Goal: Task Accomplishment & Management: Manage account settings

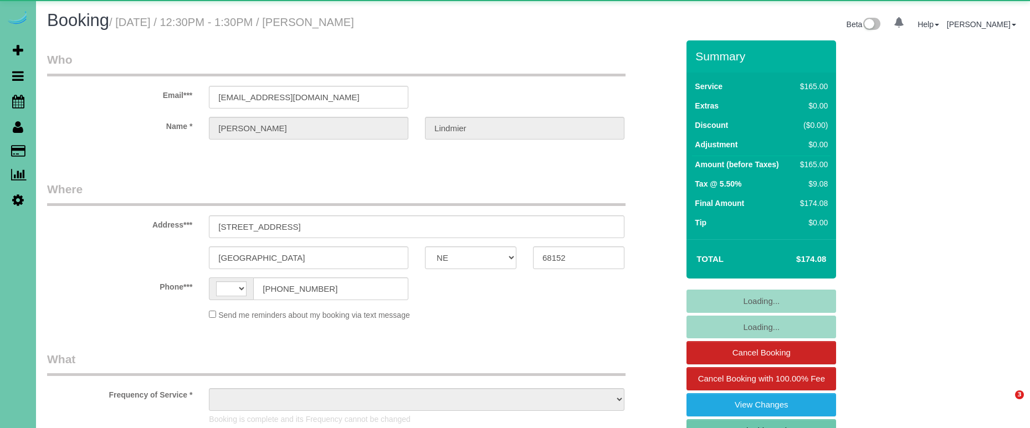
select select "NE"
select select "string:[GEOGRAPHIC_DATA]"
select select "object:626"
select select "string:fspay-03bd244f-f296-444a-afc9-597898a94438"
select select "object:915"
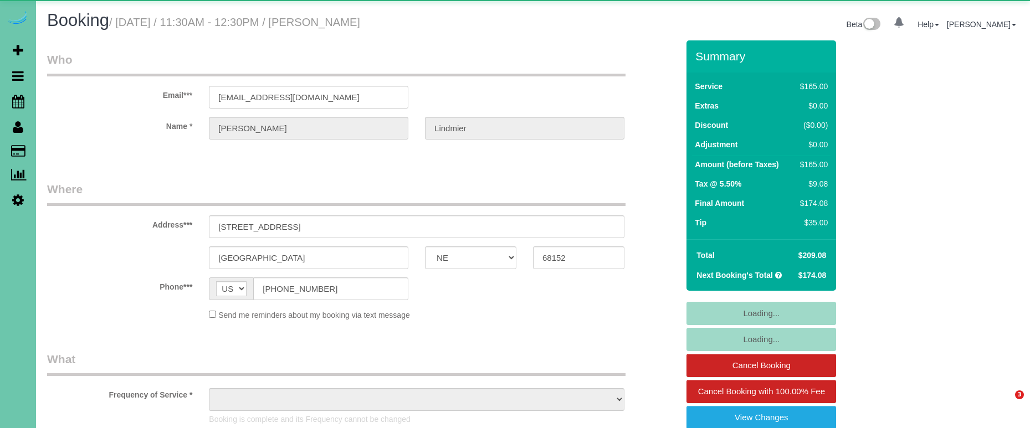
select select "NE"
select select "object:694"
select select "string:fspay-03bd244f-f296-444a-afc9-597898a94438"
select select "object:983"
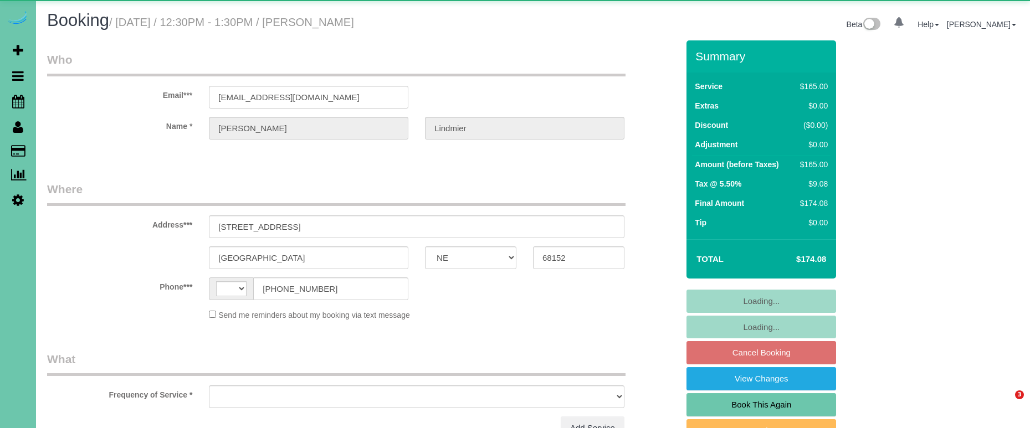
select select "NE"
select select "string:[GEOGRAPHIC_DATA]"
select select "object:370"
select select "string:fspay-03bd244f-f296-444a-afc9-597898a94438"
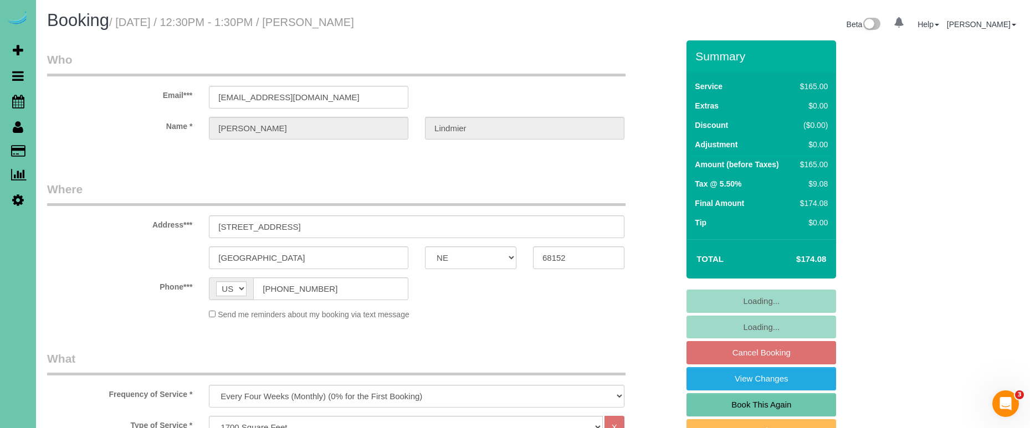
select select "object:904"
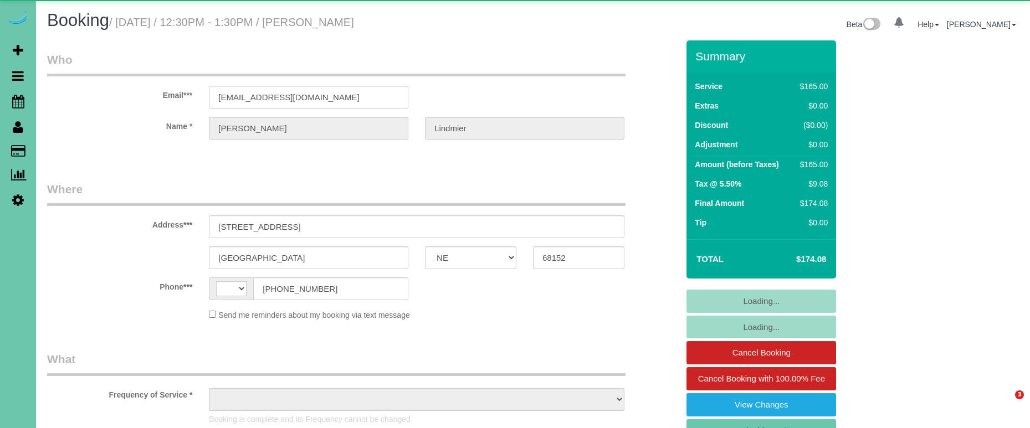
select select "NE"
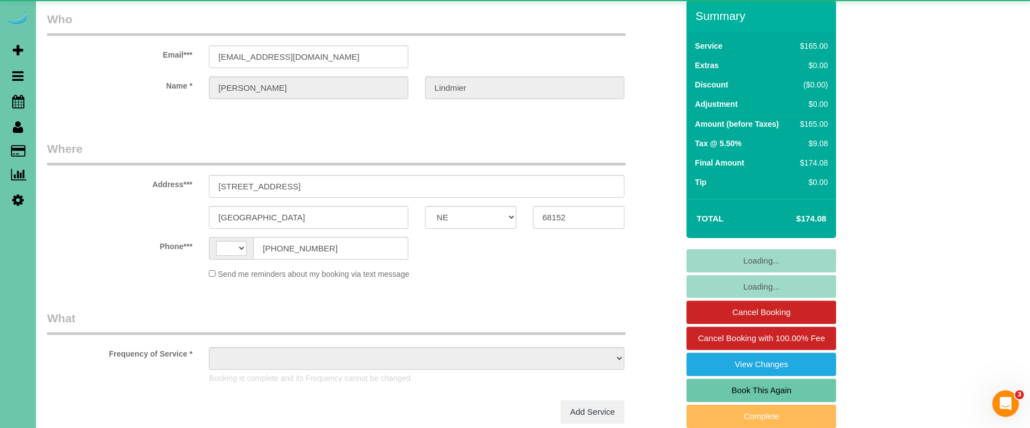
select select "string:[GEOGRAPHIC_DATA]"
select select "object:655"
select select "string:fspay-03bd244f-f296-444a-afc9-597898a94438"
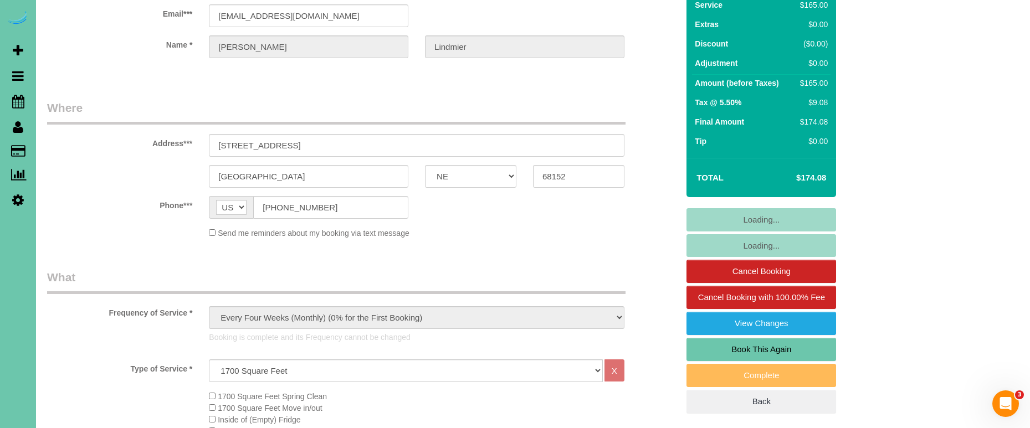
select select "object:896"
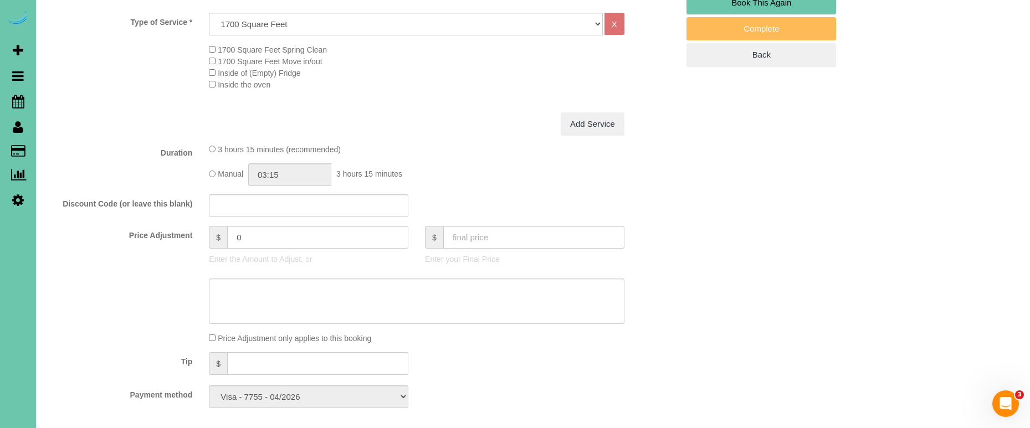
scroll to position [429, 0]
click at [305, 359] on input "text" at bounding box center [317, 362] width 181 height 23
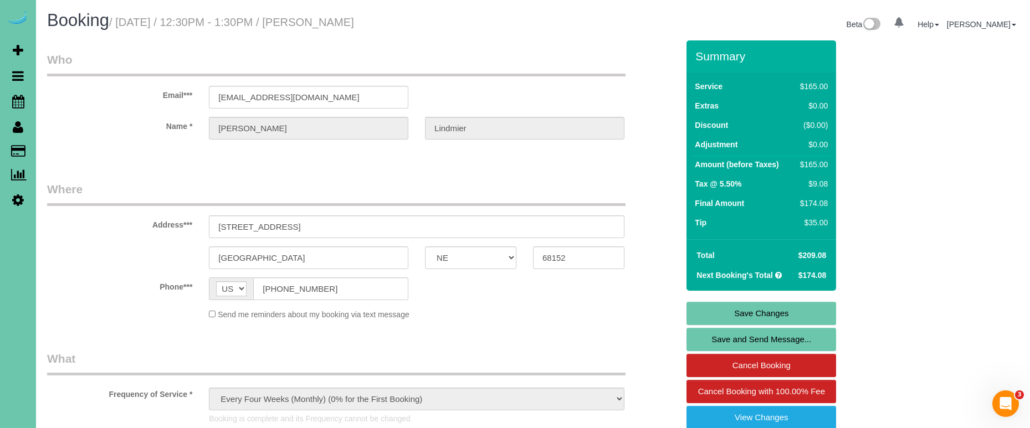
scroll to position [-1, 0]
type input "35"
click at [729, 315] on link "Save Changes" at bounding box center [761, 313] width 150 height 23
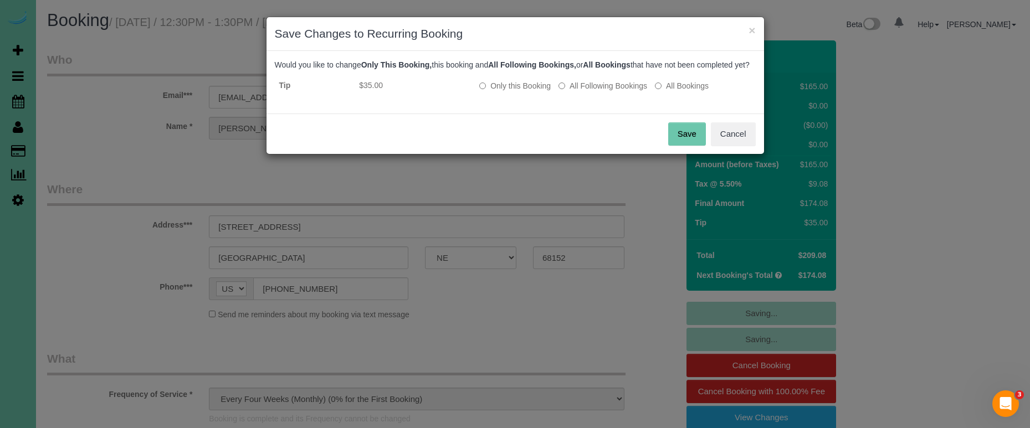
click at [690, 145] on button "Save" at bounding box center [687, 133] width 38 height 23
